Goal: Use online tool/utility: Utilize a website feature to perform a specific function

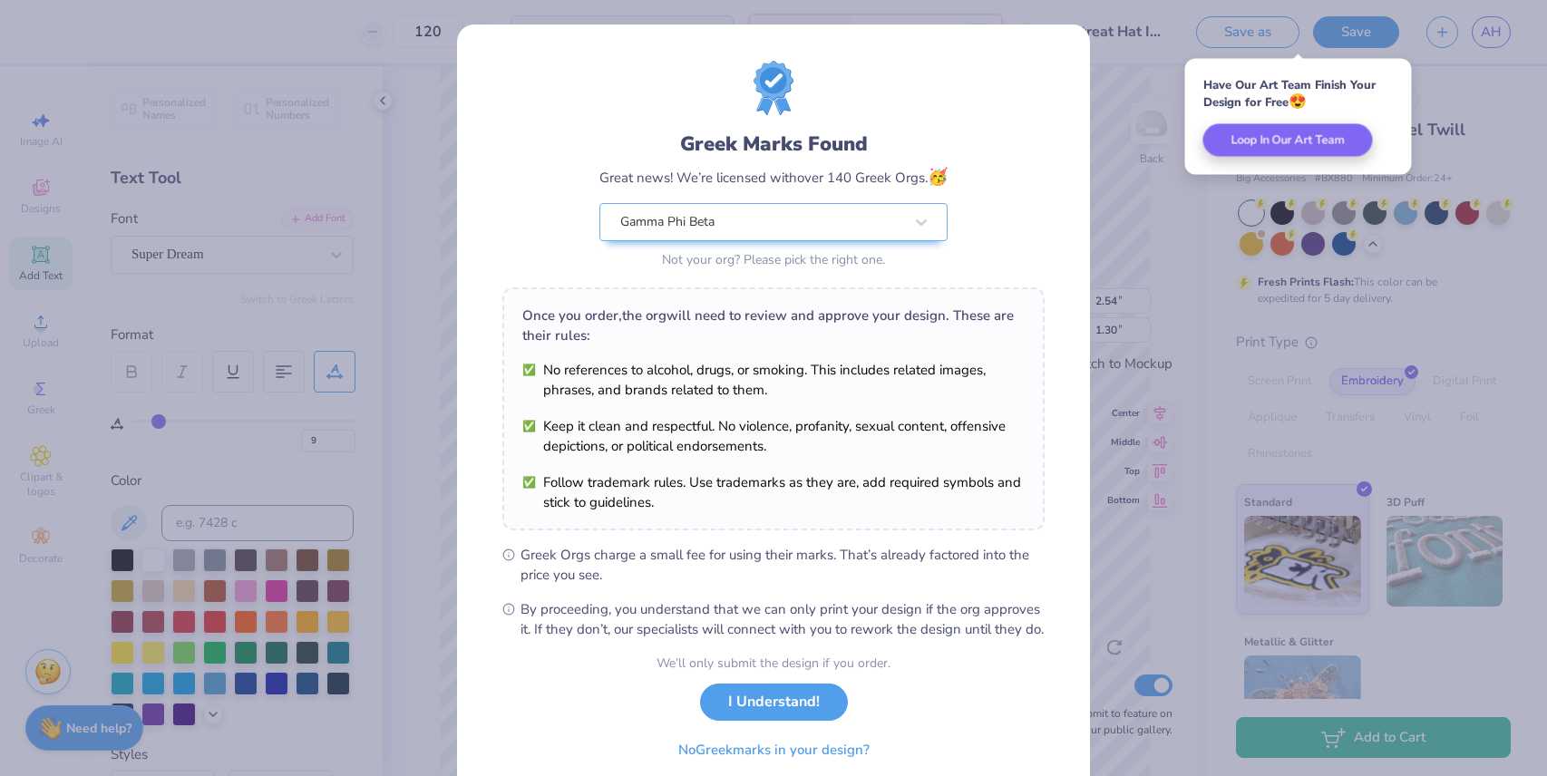
scroll to position [443, 0]
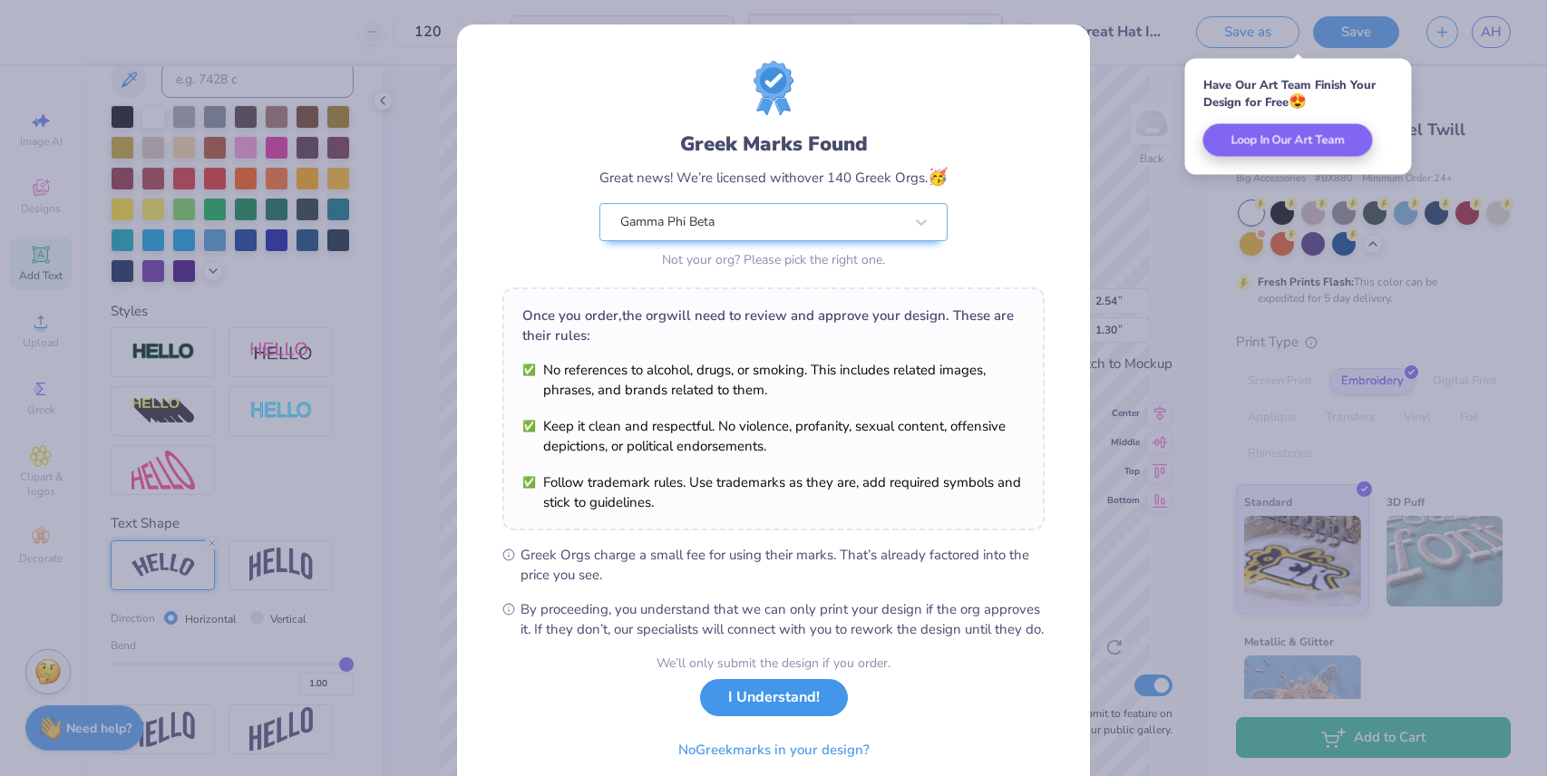
click at [802, 716] on button "I Understand!" at bounding box center [774, 697] width 148 height 37
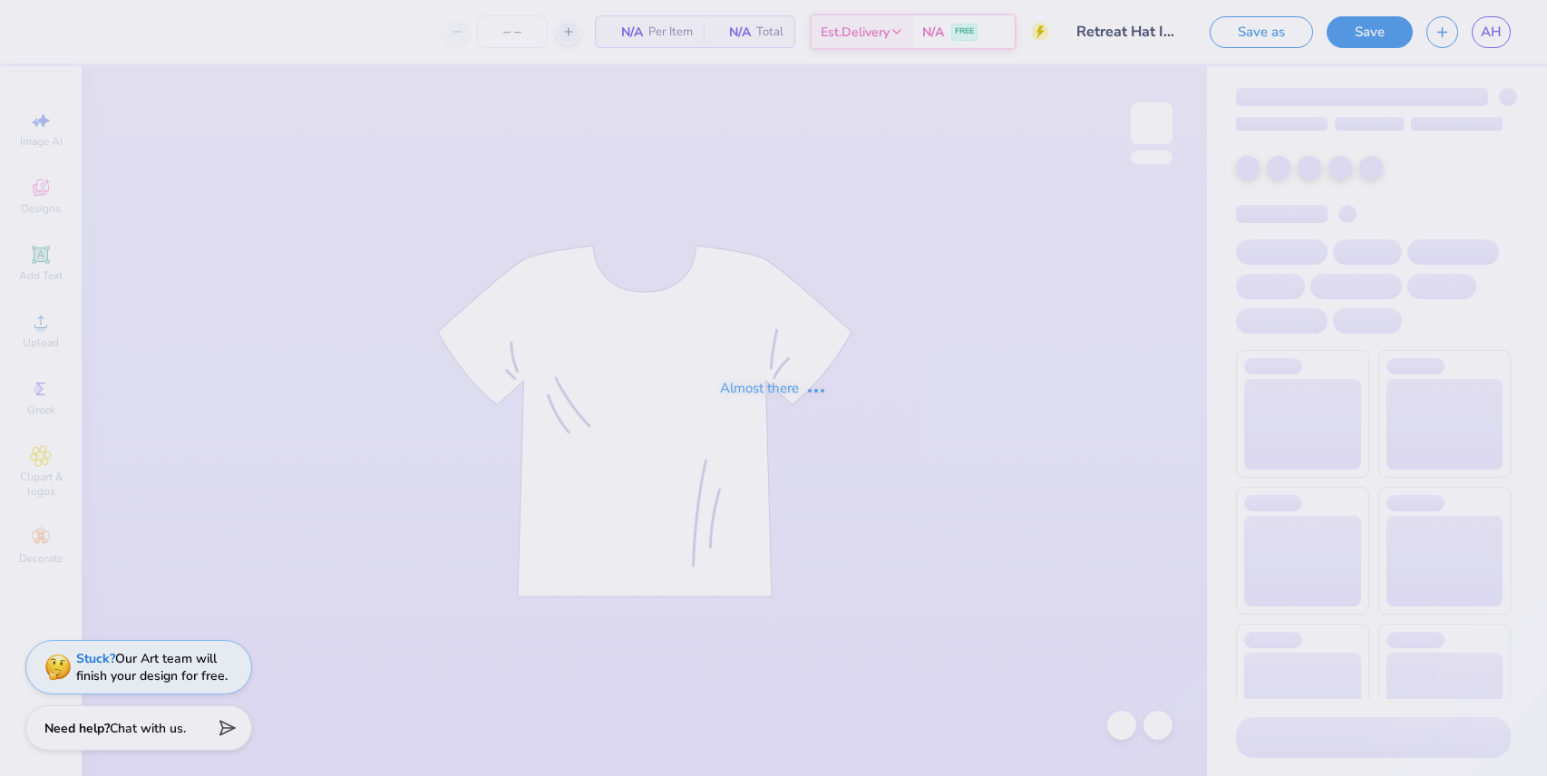
type input "120"
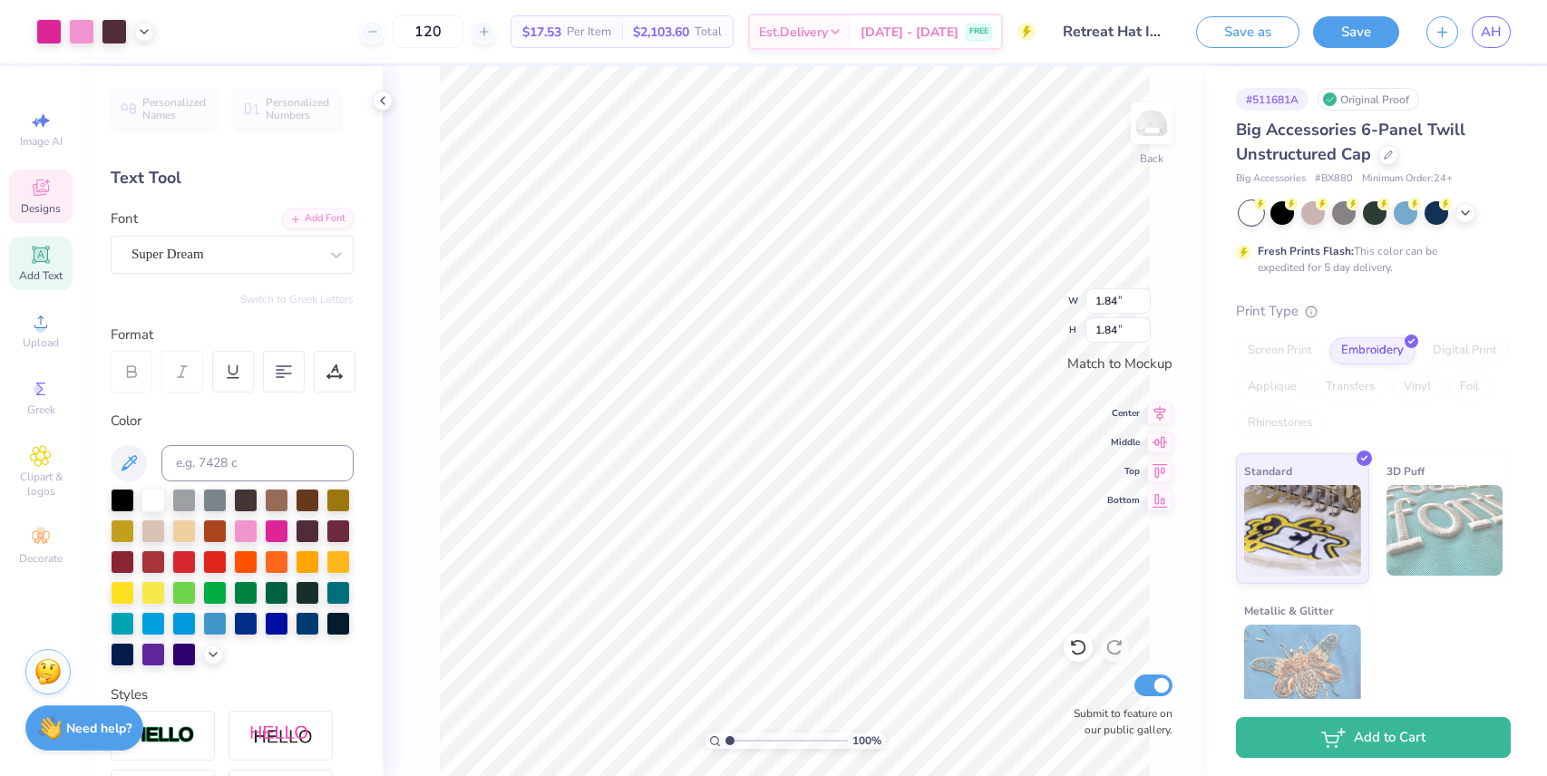
type input "2.26"
type input "2.54"
type input "1.30"
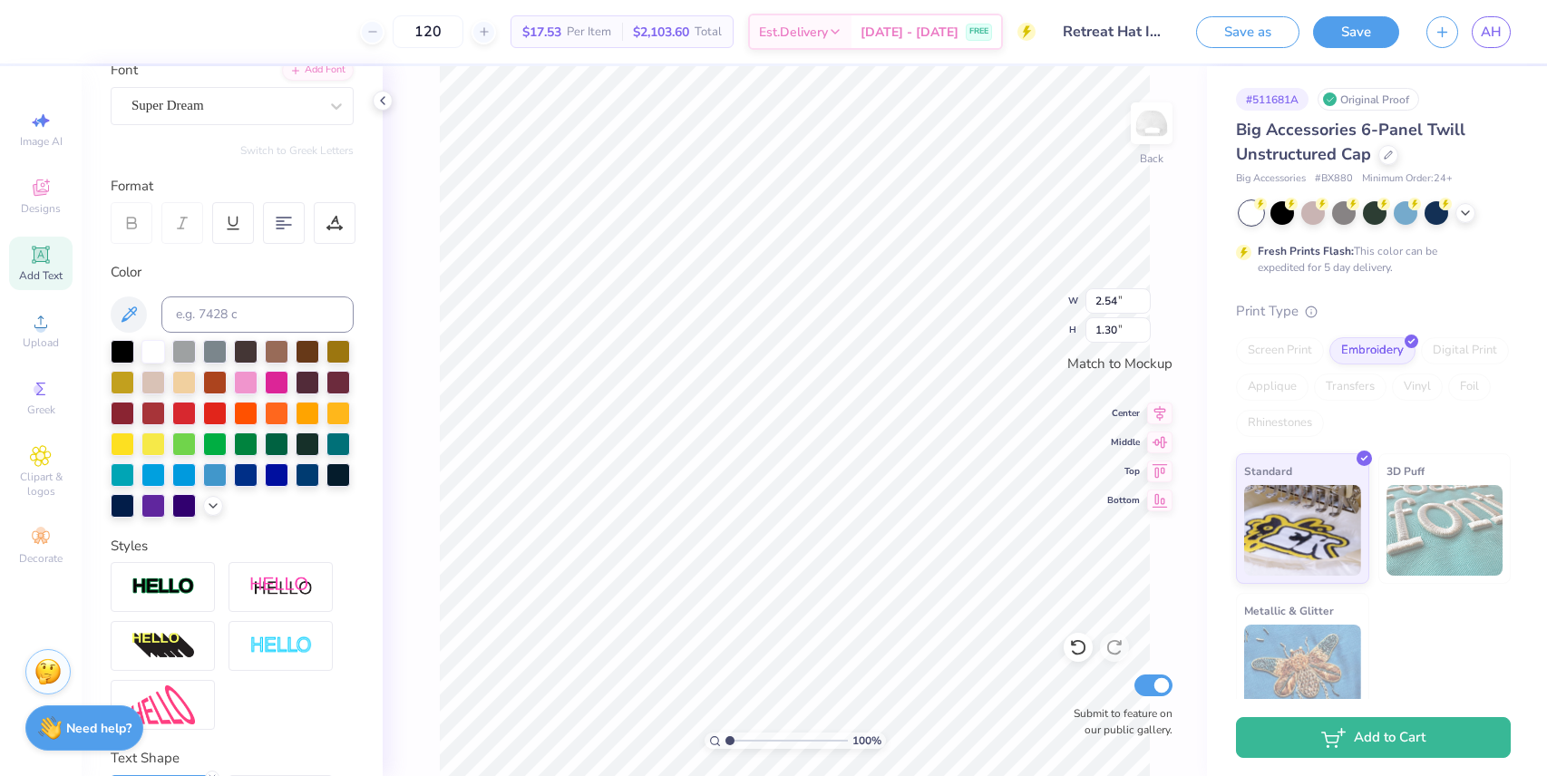
scroll to position [277, 0]
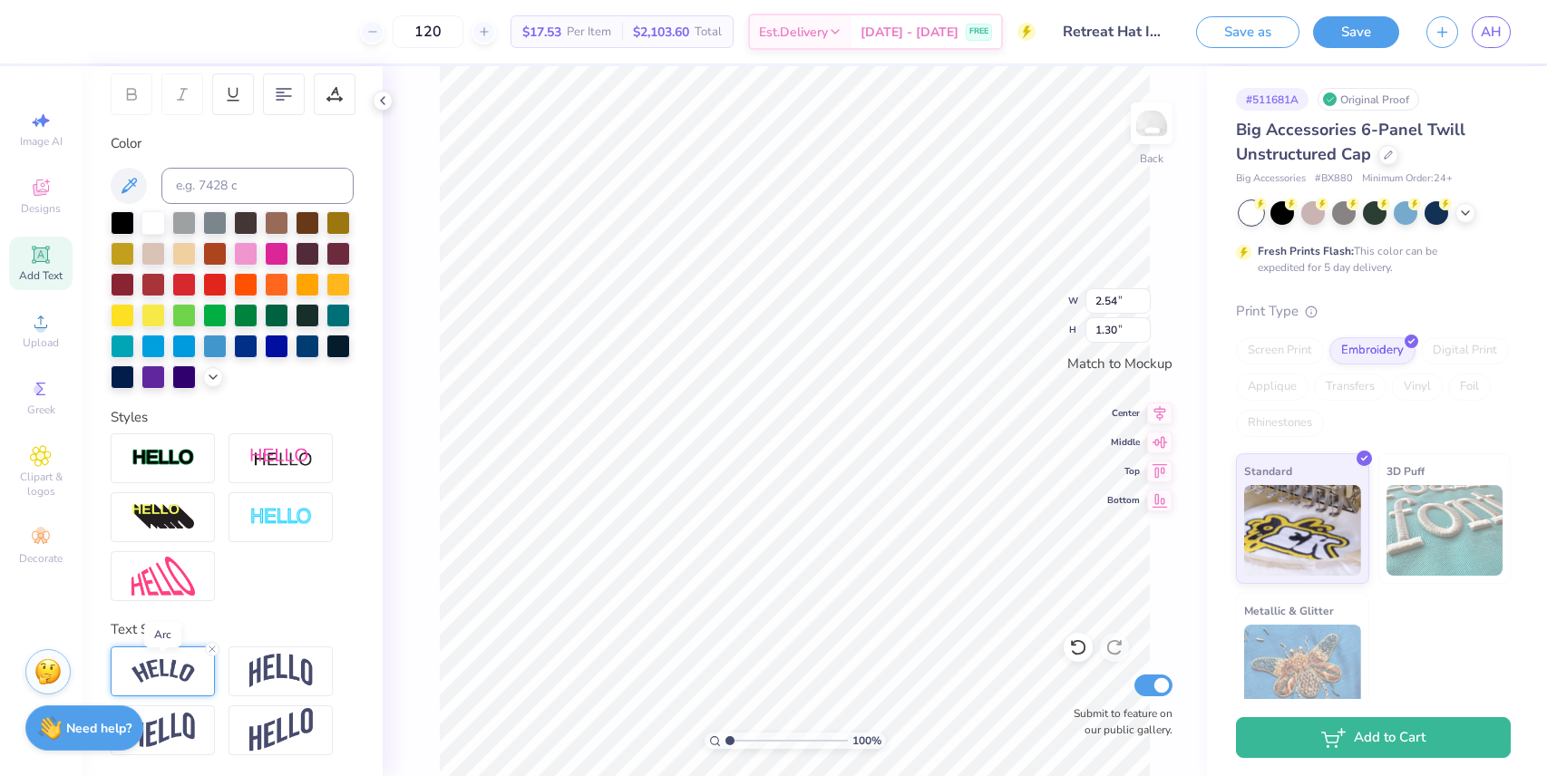
click at [184, 665] on img at bounding box center [162, 671] width 63 height 24
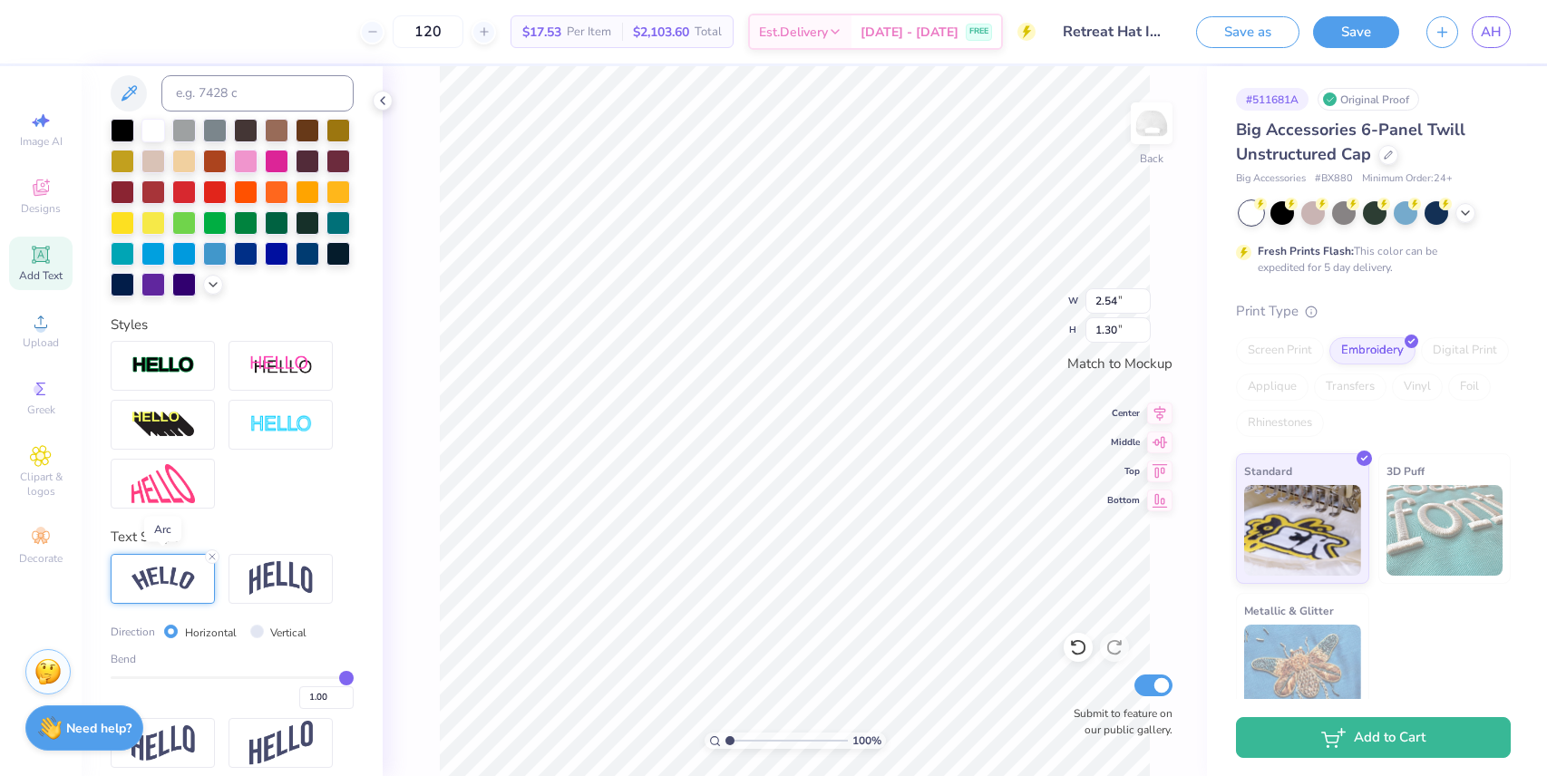
scroll to position [384, 0]
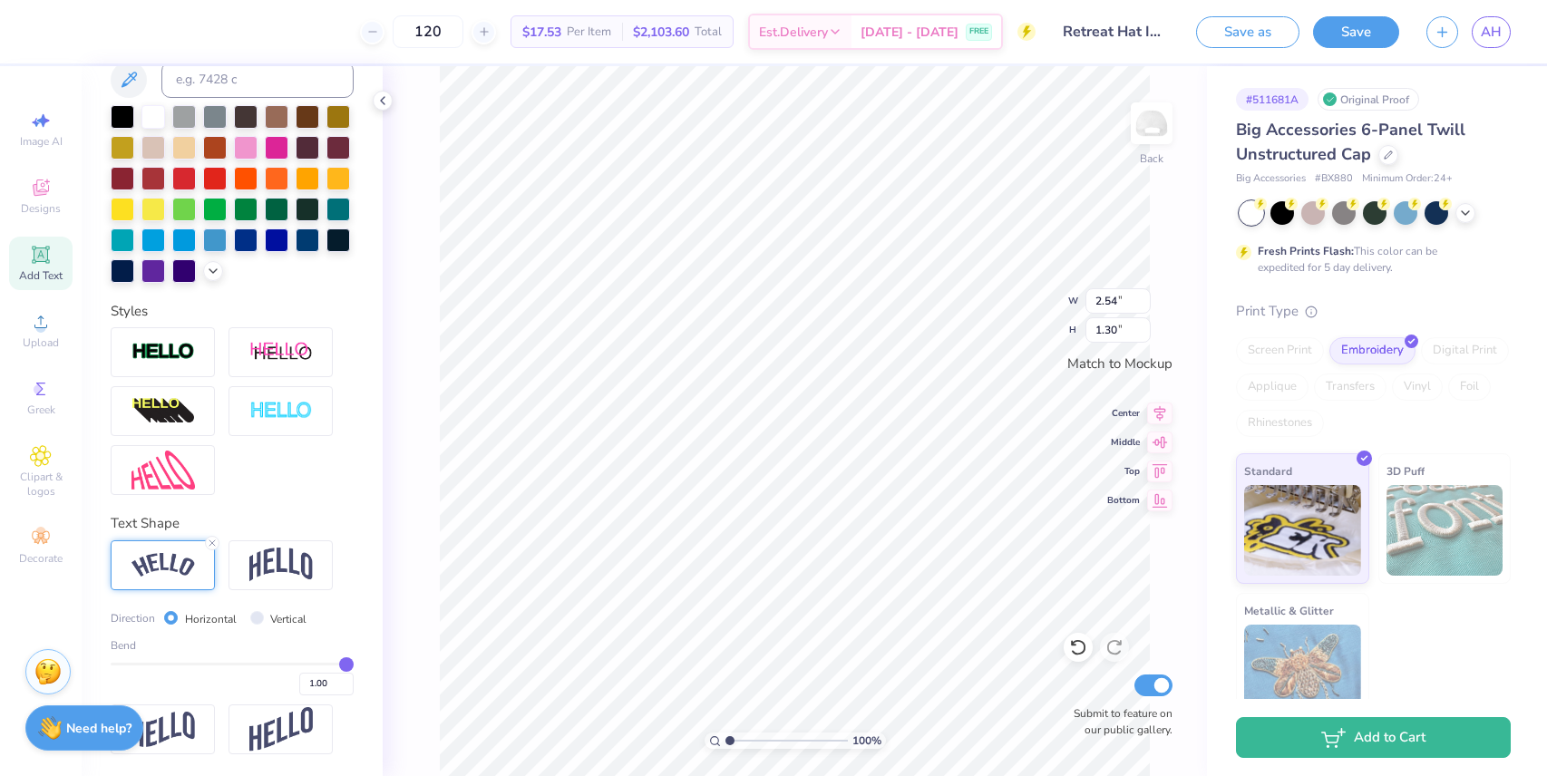
type input "2.26"
type input "2.14"
type input "2.54"
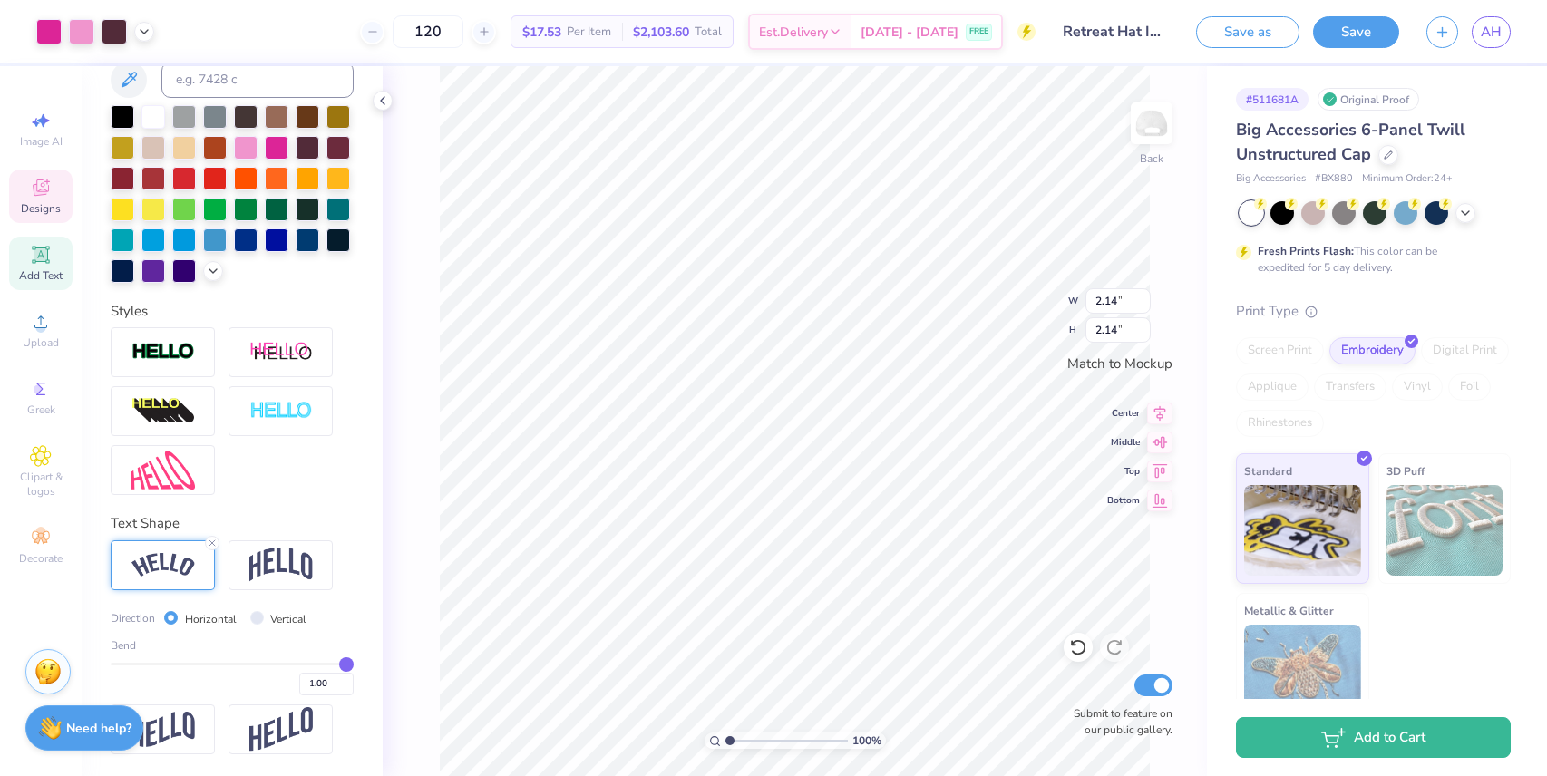
type input "1.30"
type input "2.14"
click at [385, 102] on icon at bounding box center [382, 100] width 15 height 15
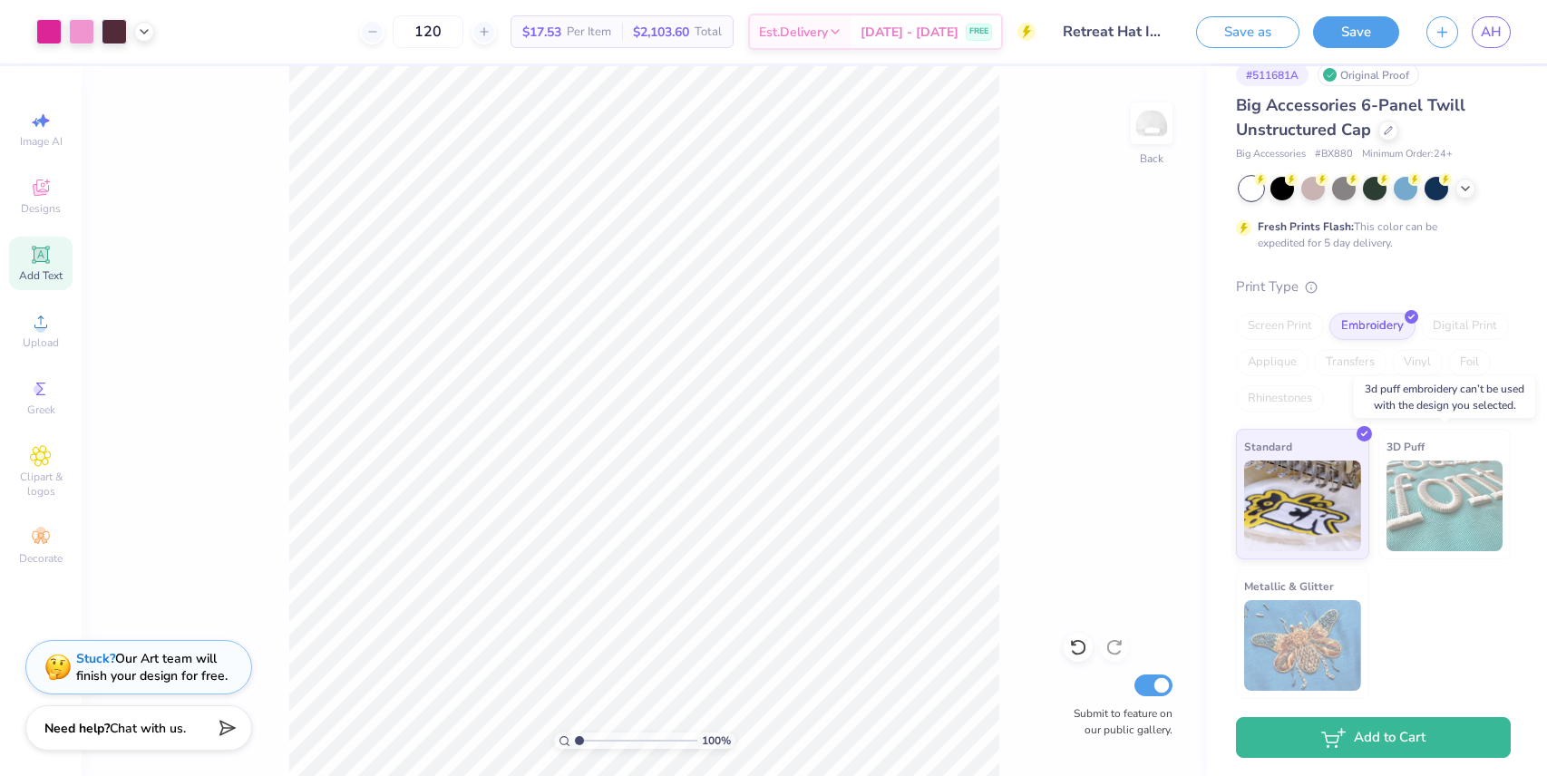
scroll to position [0, 0]
